Goal: Transaction & Acquisition: Download file/media

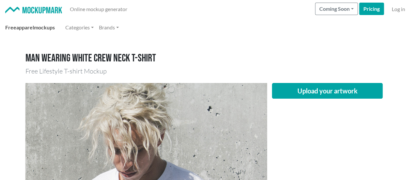
click at [41, 27] on link "Free apparel mockups" at bounding box center [30, 27] width 55 height 13
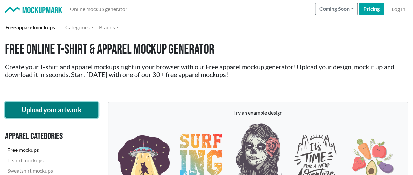
click at [38, 111] on button "Upload your artwork" at bounding box center [51, 110] width 93 height 16
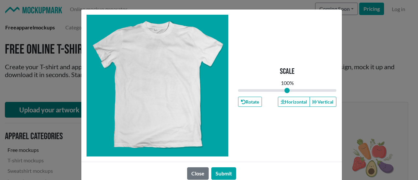
type input "1"
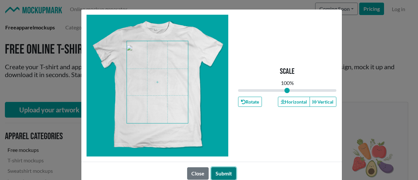
click at [227, 172] on button "Submit" at bounding box center [223, 173] width 25 height 12
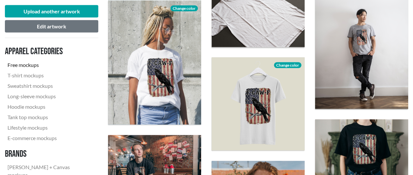
scroll to position [620, 0]
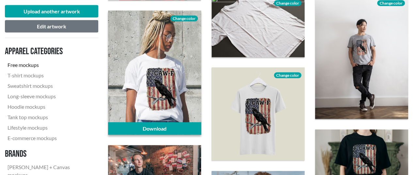
click at [182, 18] on span "Change color" at bounding box center [183, 19] width 27 height 6
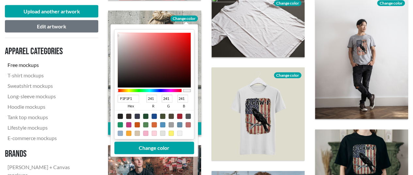
type input "0C0C0C"
type input "12"
click at [118, 85] on div at bounding box center [153, 60] width 73 height 55
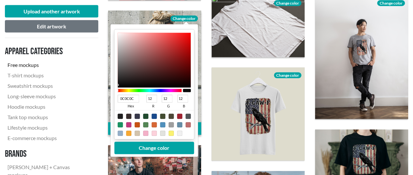
type input "4D4B4B"
type input "77"
type input "75"
click at [119, 71] on div at bounding box center [153, 60] width 73 height 55
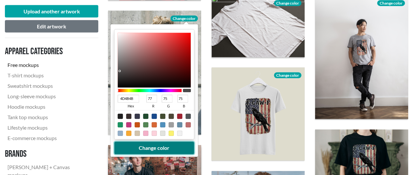
click at [140, 146] on button "Change color" at bounding box center [154, 148] width 80 height 12
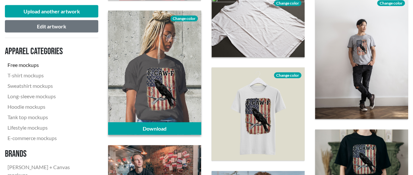
click at [187, 18] on span "Change color" at bounding box center [183, 19] width 27 height 6
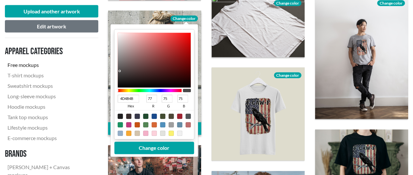
type input "2F2E2E"
type input "47"
type input "46"
click at [119, 77] on div at bounding box center [153, 60] width 73 height 55
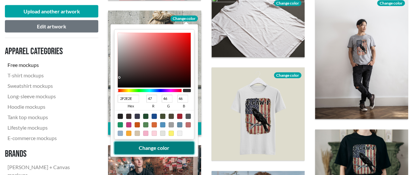
click at [150, 147] on button "Change color" at bounding box center [154, 148] width 80 height 12
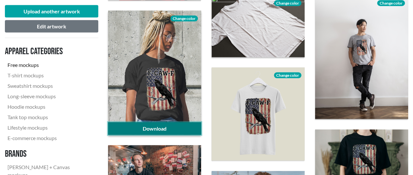
click at [162, 127] on link "Download" at bounding box center [154, 128] width 93 height 12
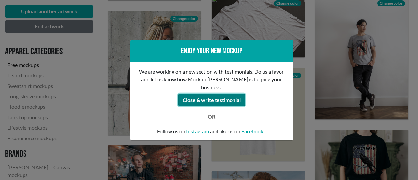
click at [216, 96] on button "Close & write testimonial" at bounding box center [211, 100] width 67 height 12
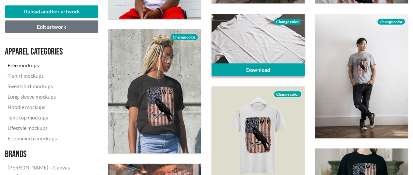
scroll to position [587, 0]
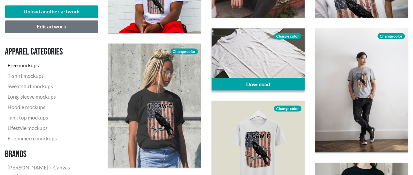
click at [282, 35] on span "Change color" at bounding box center [287, 36] width 27 height 6
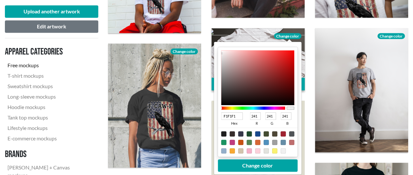
type input "ABA7A7"
type input "171"
type input "167"
click at [223, 68] on div at bounding box center [257, 77] width 73 height 55
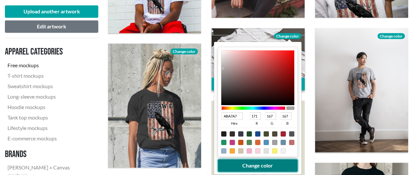
click at [240, 162] on button "Change color" at bounding box center [258, 165] width 80 height 12
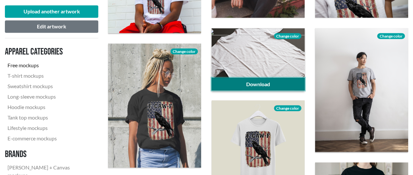
click at [265, 83] on link "Download" at bounding box center [257, 84] width 93 height 12
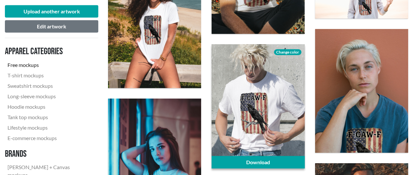
scroll to position [914, 0]
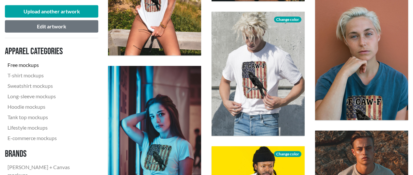
click at [96, 70] on nav "Apparel categories Free mockups T-shirt mockups Sweatshirt mockups Long-sleeve …" at bounding box center [51, 128] width 93 height 171
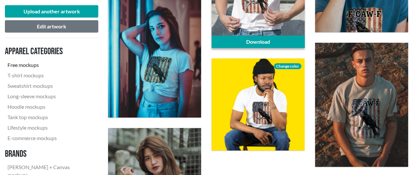
scroll to position [1012, 0]
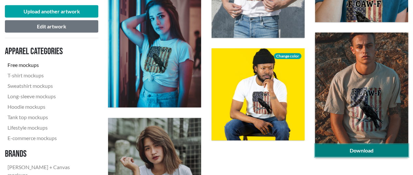
click at [364, 150] on link "Download" at bounding box center [361, 150] width 93 height 12
